Goal: Navigation & Orientation: Find specific page/section

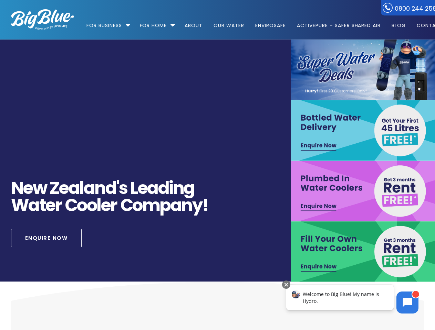
click at [217, 165] on div "[URL][DOMAIN_NAME] N [PERSON_NAME] ' s L e a d i n g W a t e r C o o l e r C o …" at bounding box center [218, 161] width 438 height 243
click at [107, 22] on link "For Business" at bounding box center [106, 22] width 40 height 44
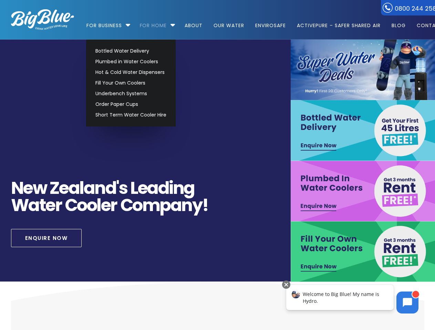
click at [154, 22] on link "For Home" at bounding box center [153, 22] width 37 height 44
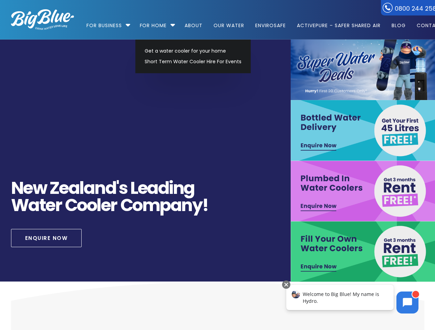
click at [407, 303] on icon at bounding box center [407, 302] width 9 height 9
click at [340, 298] on div "Welcome to Big Blue! My name is Hydro." at bounding box center [339, 297] width 107 height 25
click at [286, 285] on div at bounding box center [286, 285] width 8 height 8
